Goal: Use online tool/utility: Utilize a website feature to perform a specific function

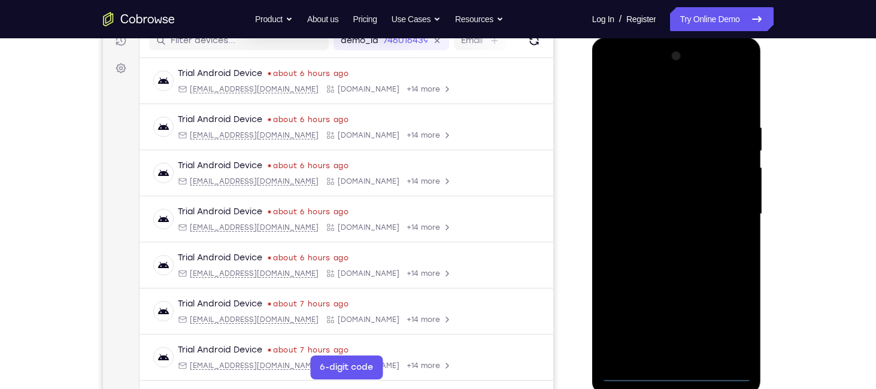
scroll to position [162, 0]
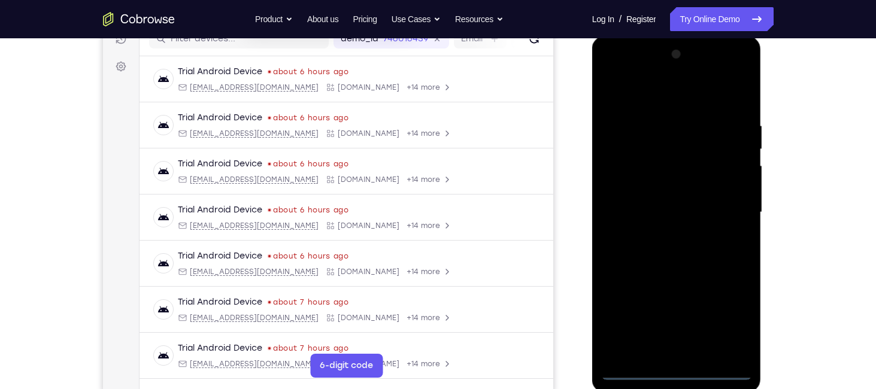
click at [673, 365] on div at bounding box center [676, 212] width 151 height 335
click at [674, 370] on div at bounding box center [676, 212] width 151 height 335
click at [720, 314] on div at bounding box center [676, 212] width 151 height 335
click at [731, 314] on div at bounding box center [676, 212] width 151 height 335
click at [612, 69] on div at bounding box center [676, 212] width 151 height 335
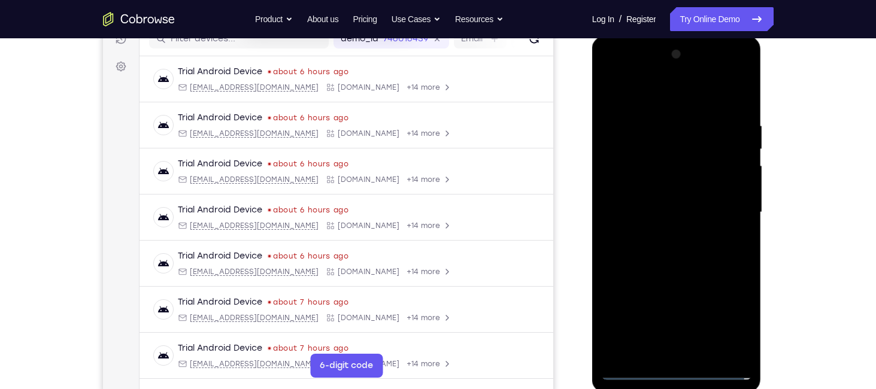
click at [720, 202] on div at bounding box center [676, 212] width 151 height 335
click at [663, 233] on div at bounding box center [676, 212] width 151 height 335
click at [648, 200] on div at bounding box center [676, 212] width 151 height 335
click at [650, 187] on div at bounding box center [676, 212] width 151 height 335
click at [667, 212] on div at bounding box center [676, 212] width 151 height 335
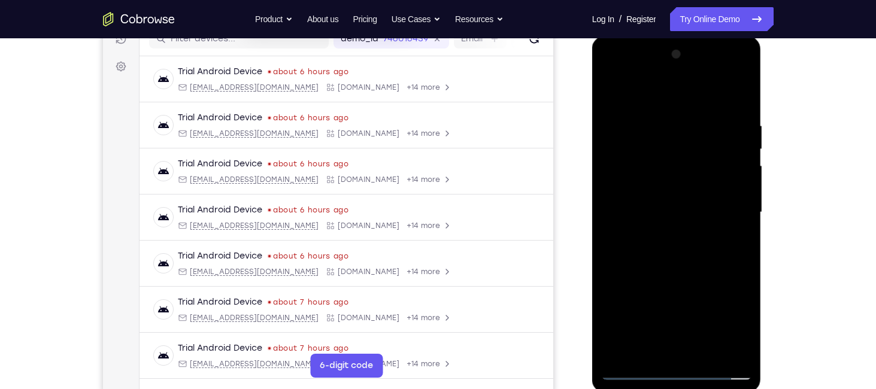
click at [676, 248] on div at bounding box center [676, 212] width 151 height 335
click at [681, 263] on div at bounding box center [676, 212] width 151 height 335
click at [705, 353] on div at bounding box center [676, 212] width 151 height 335
click at [680, 274] on div at bounding box center [676, 212] width 151 height 335
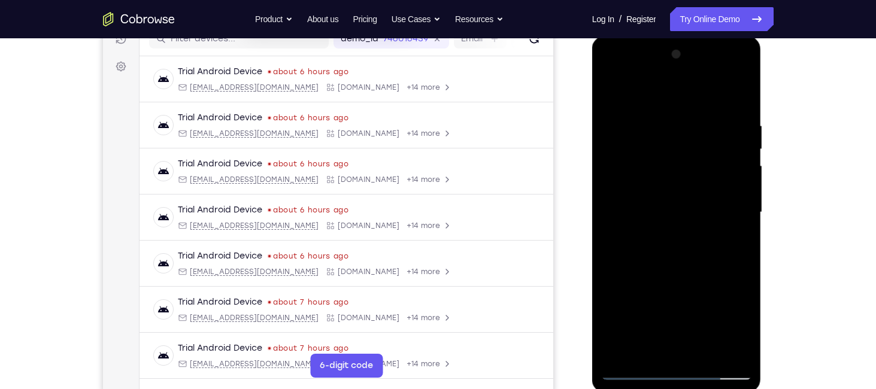
click at [665, 226] on div at bounding box center [676, 212] width 151 height 335
click at [669, 345] on div at bounding box center [676, 212] width 151 height 335
click at [697, 261] on div at bounding box center [676, 212] width 151 height 335
click at [657, 133] on div at bounding box center [676, 212] width 151 height 335
click at [654, 125] on div at bounding box center [676, 212] width 151 height 335
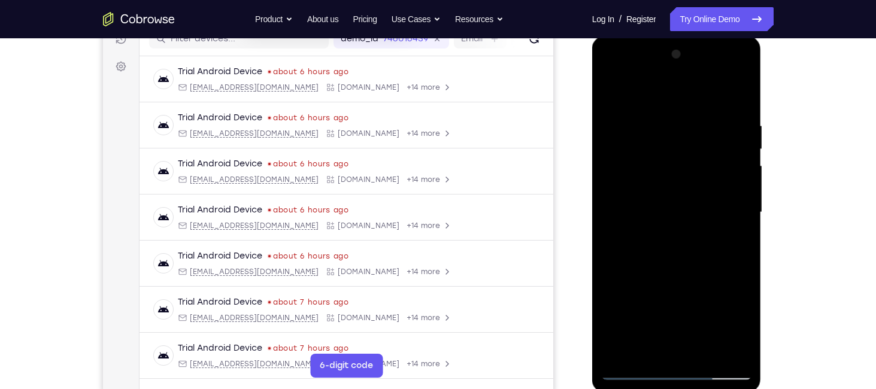
click at [681, 350] on div at bounding box center [676, 212] width 151 height 335
click at [681, 347] on div at bounding box center [676, 212] width 151 height 335
click at [726, 348] on div at bounding box center [676, 212] width 151 height 335
click at [647, 150] on div at bounding box center [676, 212] width 151 height 335
click at [712, 202] on div at bounding box center [676, 212] width 151 height 335
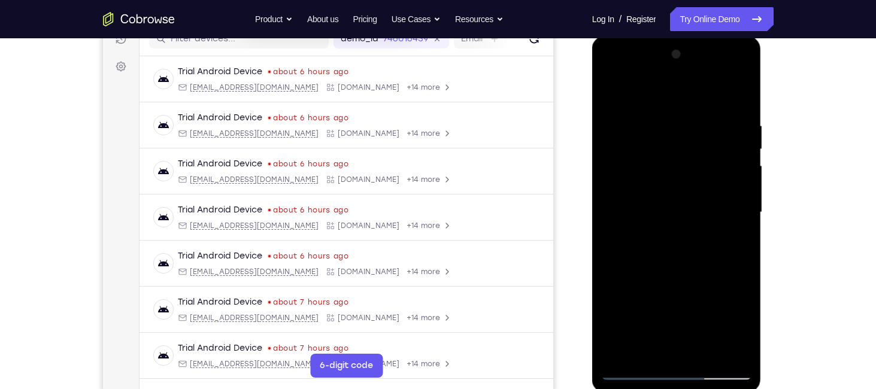
click at [602, 68] on div at bounding box center [676, 212] width 151 height 335
click at [633, 157] on div at bounding box center [676, 212] width 151 height 335
click at [609, 69] on div at bounding box center [676, 212] width 151 height 335
click at [666, 179] on div at bounding box center [676, 212] width 151 height 335
click at [608, 69] on div at bounding box center [676, 212] width 151 height 335
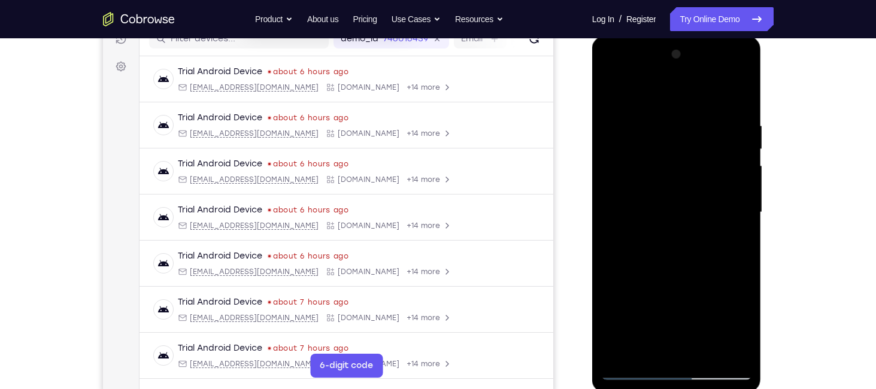
click at [609, 72] on div at bounding box center [676, 212] width 151 height 335
click at [613, 73] on div at bounding box center [676, 212] width 151 height 335
click at [611, 69] on div at bounding box center [676, 212] width 151 height 335
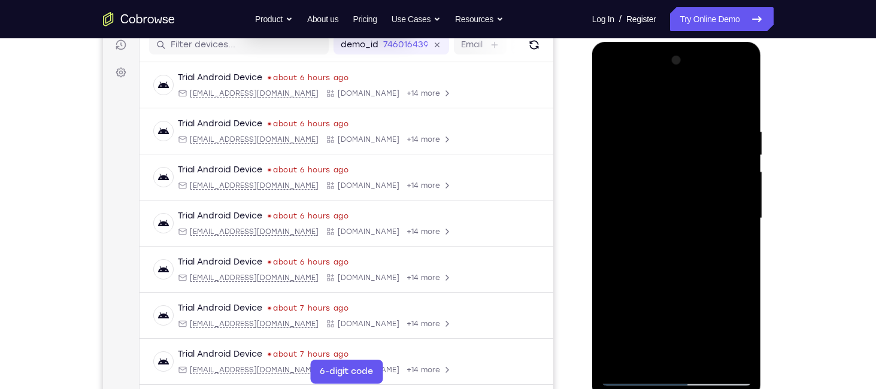
click at [721, 210] on div at bounding box center [676, 218] width 151 height 335
click at [708, 354] on div at bounding box center [676, 218] width 151 height 335
click at [667, 234] on div at bounding box center [676, 218] width 151 height 335
click at [654, 351] on div at bounding box center [676, 218] width 151 height 335
click at [643, 352] on div at bounding box center [676, 218] width 151 height 335
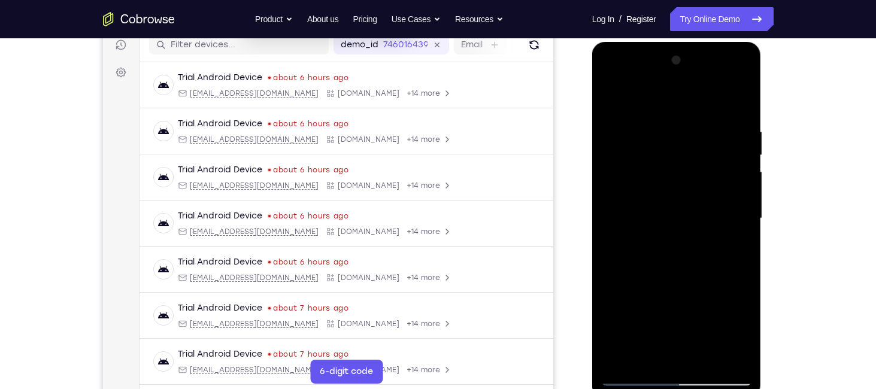
click at [643, 352] on div at bounding box center [676, 218] width 151 height 335
click at [695, 266] on div at bounding box center [676, 218] width 151 height 335
click at [670, 139] on div at bounding box center [676, 218] width 151 height 335
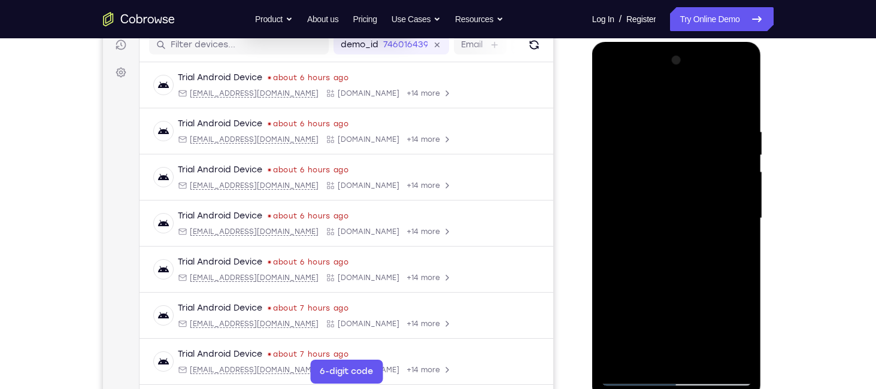
click at [663, 160] on div at bounding box center [676, 218] width 151 height 335
click at [608, 74] on div at bounding box center [676, 218] width 151 height 335
click at [678, 354] on div at bounding box center [676, 218] width 151 height 335
click at [648, 336] on div at bounding box center [676, 218] width 151 height 335
click at [650, 207] on div at bounding box center [676, 218] width 151 height 335
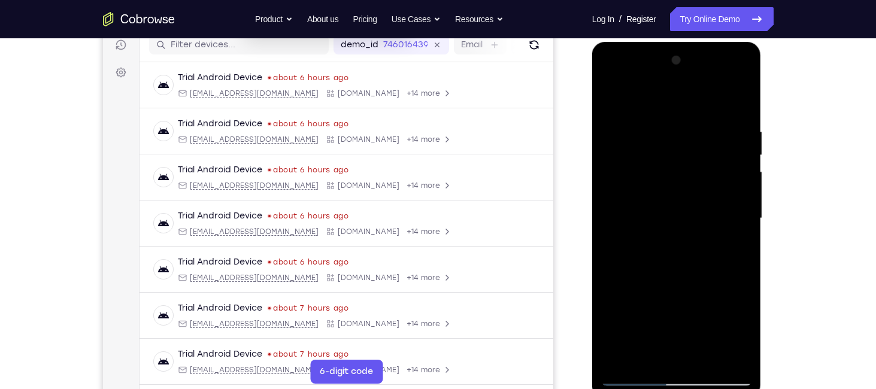
click at [736, 349] on div at bounding box center [676, 218] width 151 height 335
click at [608, 80] on div at bounding box center [676, 218] width 151 height 335
click at [645, 352] on div at bounding box center [676, 218] width 151 height 335
click at [645, 354] on div at bounding box center [676, 218] width 151 height 335
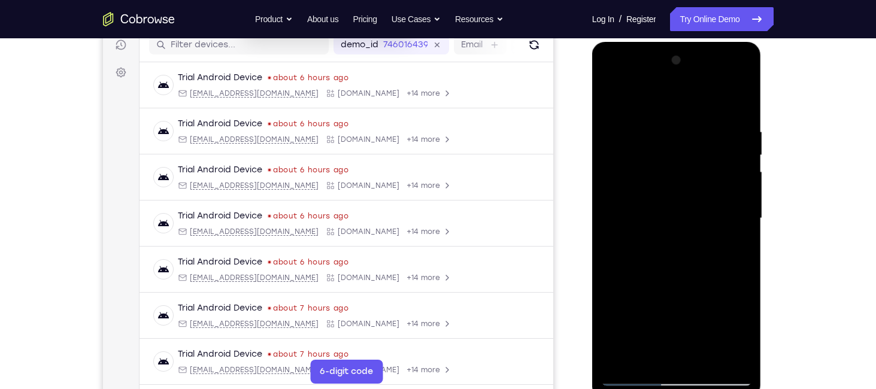
click at [731, 309] on div at bounding box center [676, 218] width 151 height 335
click at [662, 308] on div at bounding box center [676, 218] width 151 height 335
click at [698, 285] on div at bounding box center [676, 218] width 151 height 335
click at [690, 305] on div at bounding box center [676, 218] width 151 height 335
click at [715, 308] on div at bounding box center [676, 218] width 151 height 335
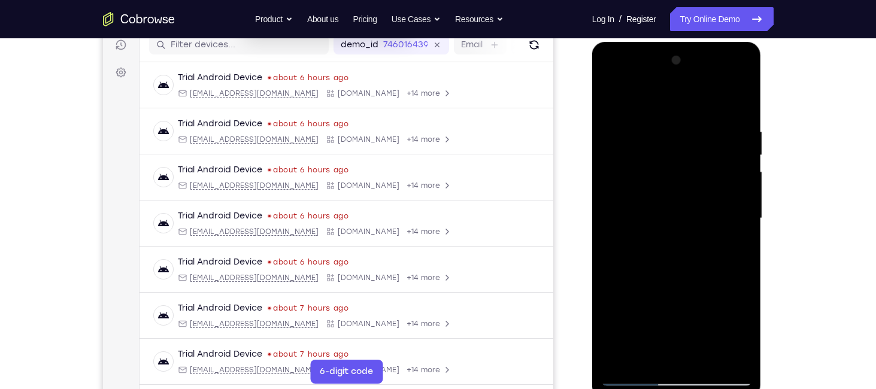
click at [673, 305] on div at bounding box center [676, 218] width 151 height 335
click at [719, 307] on div at bounding box center [676, 218] width 151 height 335
click at [733, 242] on div at bounding box center [676, 218] width 151 height 335
click at [671, 304] on div at bounding box center [676, 218] width 151 height 335
click at [697, 309] on div at bounding box center [676, 218] width 151 height 335
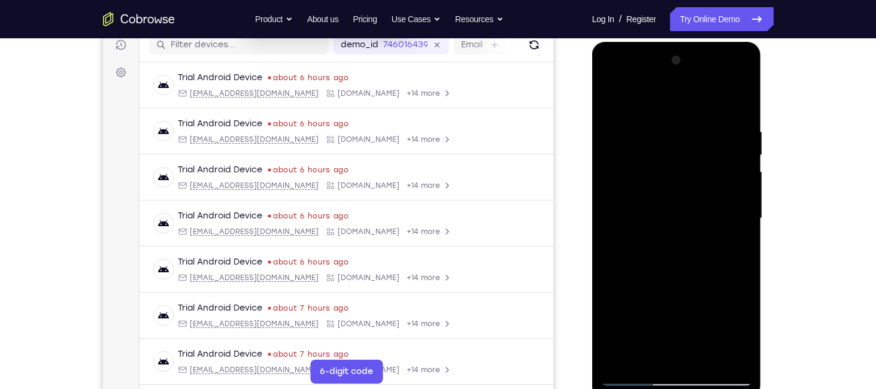
click at [712, 269] on div at bounding box center [676, 218] width 151 height 335
click at [718, 263] on div at bounding box center [676, 218] width 151 height 335
click at [748, 328] on div at bounding box center [676, 218] width 151 height 335
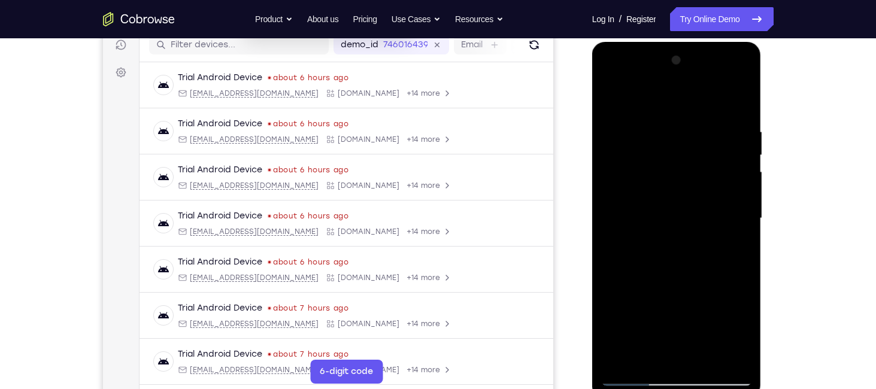
click at [747, 333] on div at bounding box center [676, 218] width 151 height 335
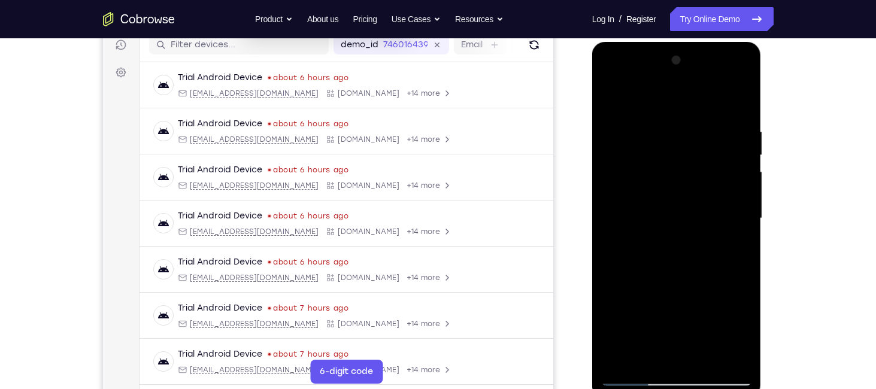
click at [747, 333] on div at bounding box center [676, 218] width 151 height 335
click at [675, 307] on div at bounding box center [676, 218] width 151 height 335
click at [705, 306] on div at bounding box center [676, 218] width 151 height 335
click at [688, 307] on div at bounding box center [676, 218] width 151 height 335
click at [635, 269] on div at bounding box center [676, 218] width 151 height 335
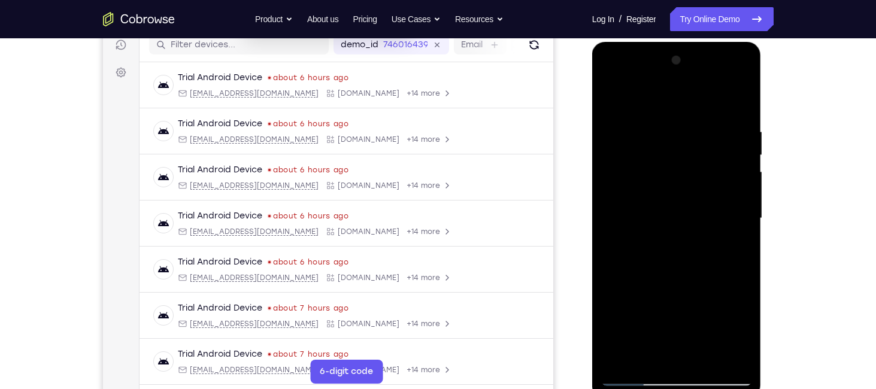
click at [674, 307] on div at bounding box center [676, 218] width 151 height 335
click at [634, 309] on div at bounding box center [676, 218] width 151 height 335
click at [674, 309] on div at bounding box center [676, 218] width 151 height 335
click at [662, 308] on div at bounding box center [676, 218] width 151 height 335
click at [732, 330] on div at bounding box center [676, 218] width 151 height 335
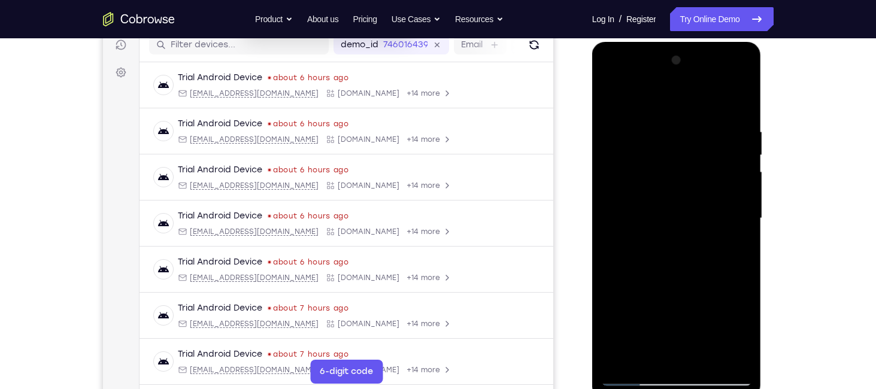
click at [702, 309] on div at bounding box center [676, 218] width 151 height 335
click at [632, 307] on div at bounding box center [676, 218] width 151 height 335
click at [675, 309] on div at bounding box center [676, 218] width 151 height 335
click at [736, 244] on div at bounding box center [676, 218] width 151 height 335
click at [642, 199] on div at bounding box center [676, 218] width 151 height 335
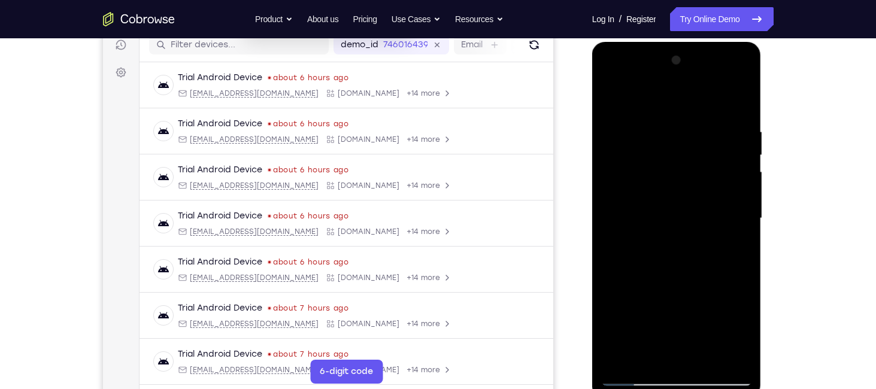
click at [629, 194] on div at bounding box center [676, 218] width 151 height 335
click at [690, 330] on div at bounding box center [676, 218] width 151 height 335
click at [689, 354] on div at bounding box center [676, 218] width 151 height 335
click at [688, 330] on div at bounding box center [676, 218] width 151 height 335
click at [700, 303] on div at bounding box center [676, 218] width 151 height 335
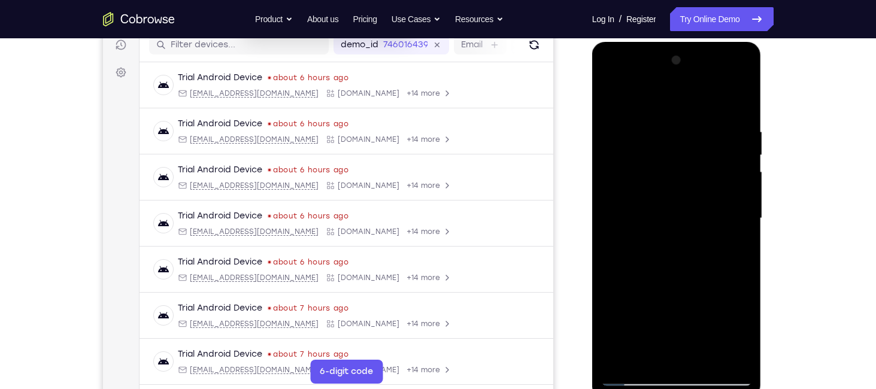
click at [743, 333] on div at bounding box center [676, 218] width 151 height 335
click at [746, 333] on div at bounding box center [676, 218] width 151 height 335
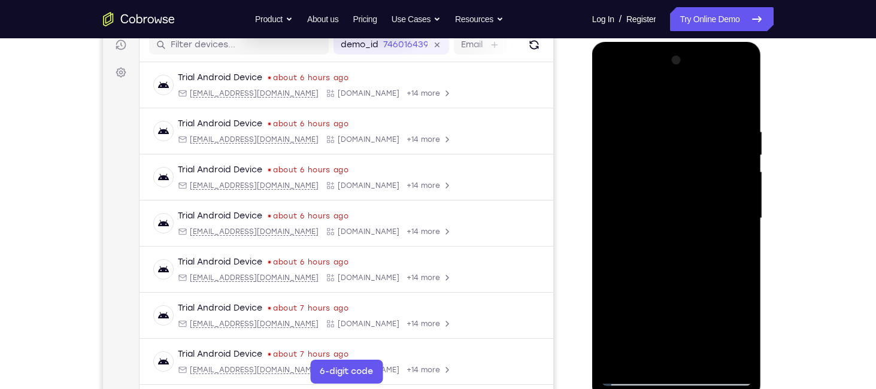
click at [605, 98] on div at bounding box center [676, 218] width 151 height 335
click at [665, 233] on div at bounding box center [676, 218] width 151 height 335
click at [664, 347] on div at bounding box center [676, 218] width 151 height 335
click at [659, 281] on div at bounding box center [676, 218] width 151 height 335
click at [662, 282] on div at bounding box center [676, 218] width 151 height 335
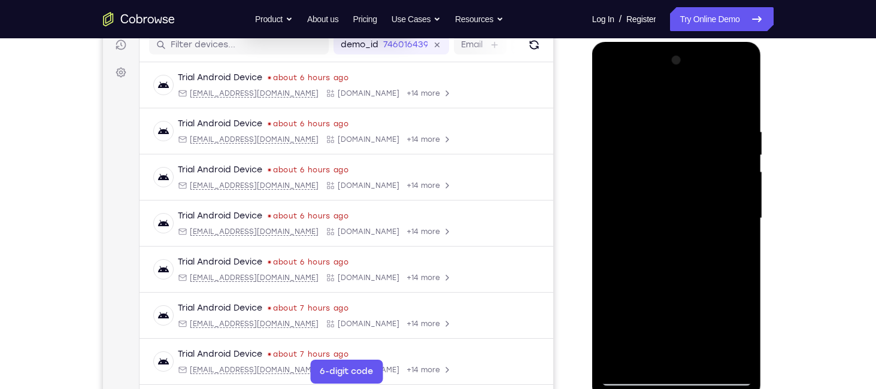
click at [662, 305] on div at bounding box center [676, 218] width 151 height 335
click at [663, 309] on div at bounding box center [676, 218] width 151 height 335
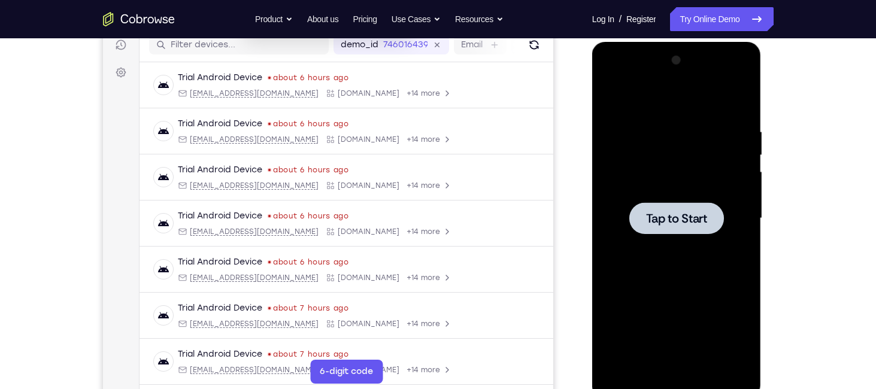
click at [672, 213] on span "Tap to Start" at bounding box center [676, 219] width 61 height 12
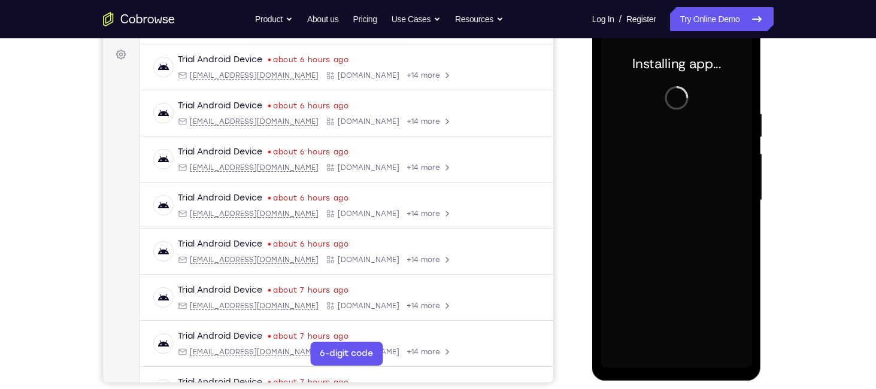
scroll to position [175, 0]
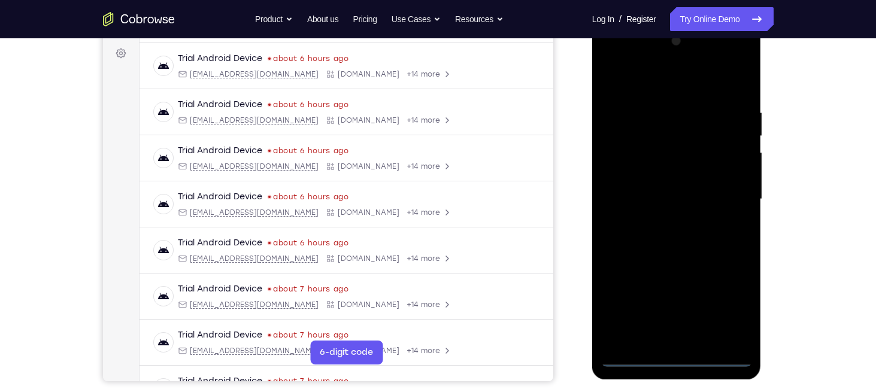
click at [679, 354] on div at bounding box center [676, 199] width 151 height 335
click at [732, 304] on div at bounding box center [676, 199] width 151 height 335
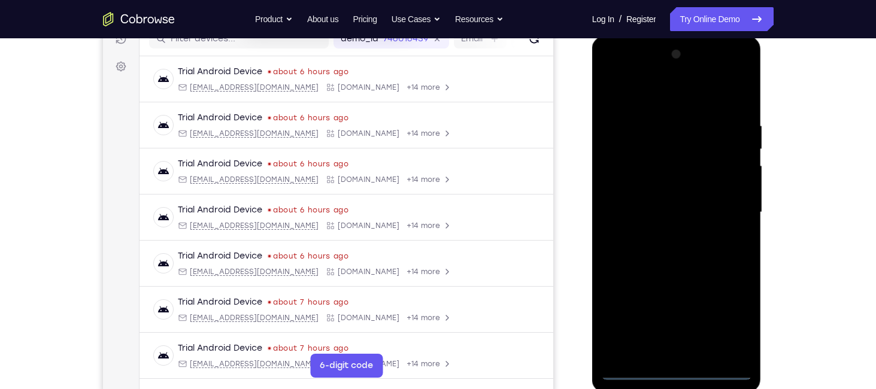
scroll to position [161, 0]
click at [612, 71] on div at bounding box center [676, 213] width 151 height 335
click at [738, 211] on div at bounding box center [676, 213] width 151 height 335
click at [661, 236] on div at bounding box center [676, 213] width 151 height 335
click at [653, 195] on div at bounding box center [676, 213] width 151 height 335
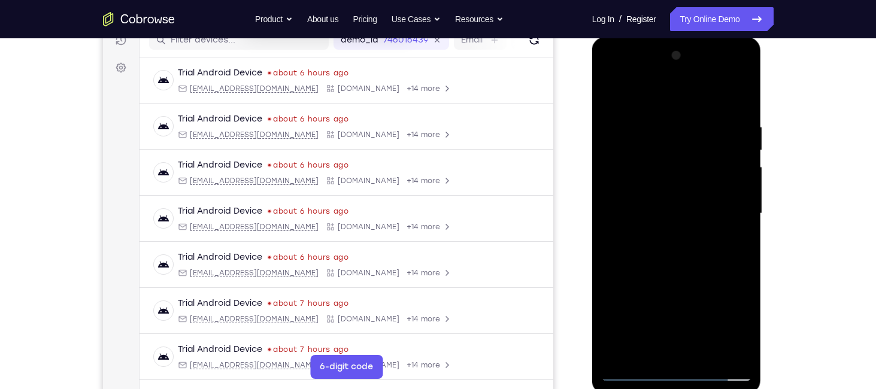
click at [641, 179] on div at bounding box center [676, 213] width 151 height 335
click at [673, 216] on div at bounding box center [676, 213] width 151 height 335
click at [687, 251] on div at bounding box center [676, 213] width 151 height 335
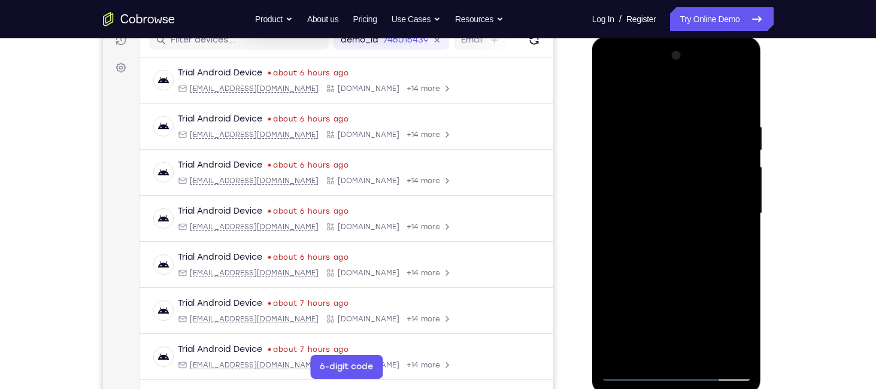
click at [681, 247] on div at bounding box center [676, 213] width 151 height 335
click at [702, 350] on div at bounding box center [676, 213] width 151 height 335
click at [675, 274] on div at bounding box center [676, 213] width 151 height 335
click at [652, 199] on div at bounding box center [676, 213] width 151 height 335
click at [645, 341] on div at bounding box center [676, 213] width 151 height 335
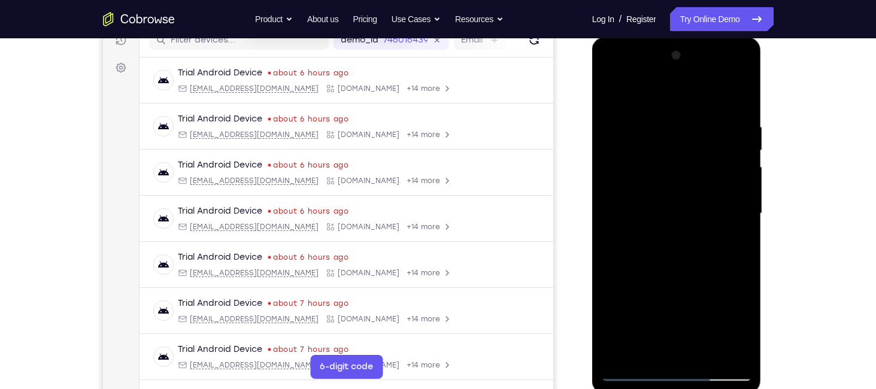
click at [645, 343] on div at bounding box center [676, 213] width 151 height 335
click at [695, 261] on div at bounding box center [676, 213] width 151 height 335
click at [655, 127] on div at bounding box center [676, 213] width 151 height 335
click at [682, 348] on div at bounding box center [676, 213] width 151 height 335
click at [671, 350] on div at bounding box center [676, 213] width 151 height 335
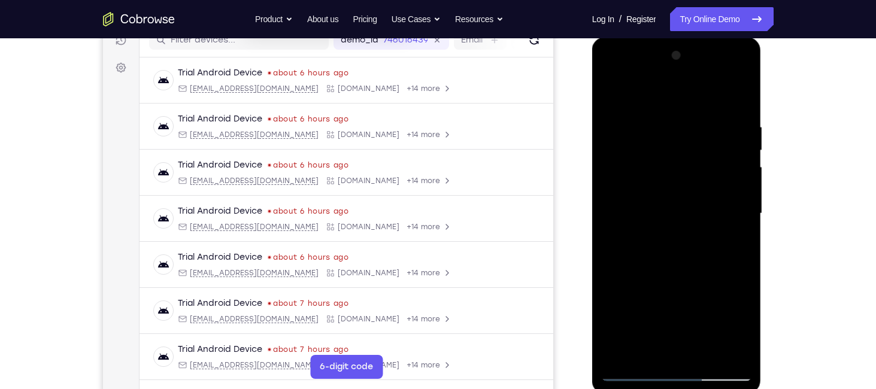
click at [608, 76] on div at bounding box center [676, 213] width 151 height 335
click at [639, 356] on div at bounding box center [676, 213] width 151 height 335
click at [630, 201] on div at bounding box center [676, 213] width 151 height 335
click at [728, 350] on div at bounding box center [676, 213] width 151 height 335
click at [697, 345] on div at bounding box center [676, 213] width 151 height 335
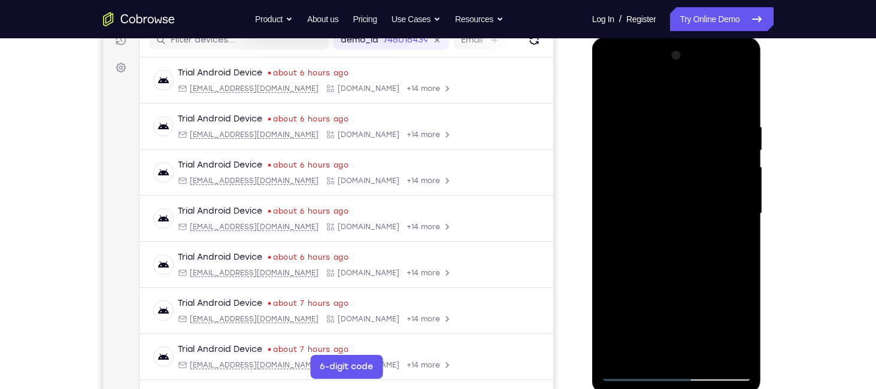
click at [611, 69] on div at bounding box center [676, 213] width 151 height 335
click at [611, 71] on div at bounding box center [676, 213] width 151 height 335
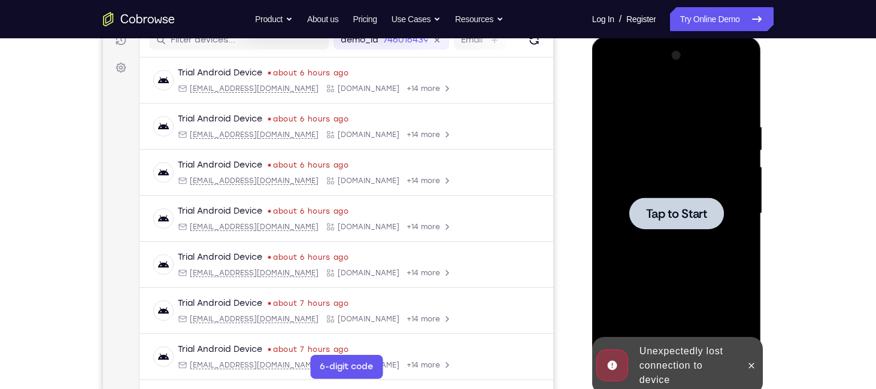
click at [673, 221] on div at bounding box center [676, 214] width 95 height 32
